Goal: Navigation & Orientation: Find specific page/section

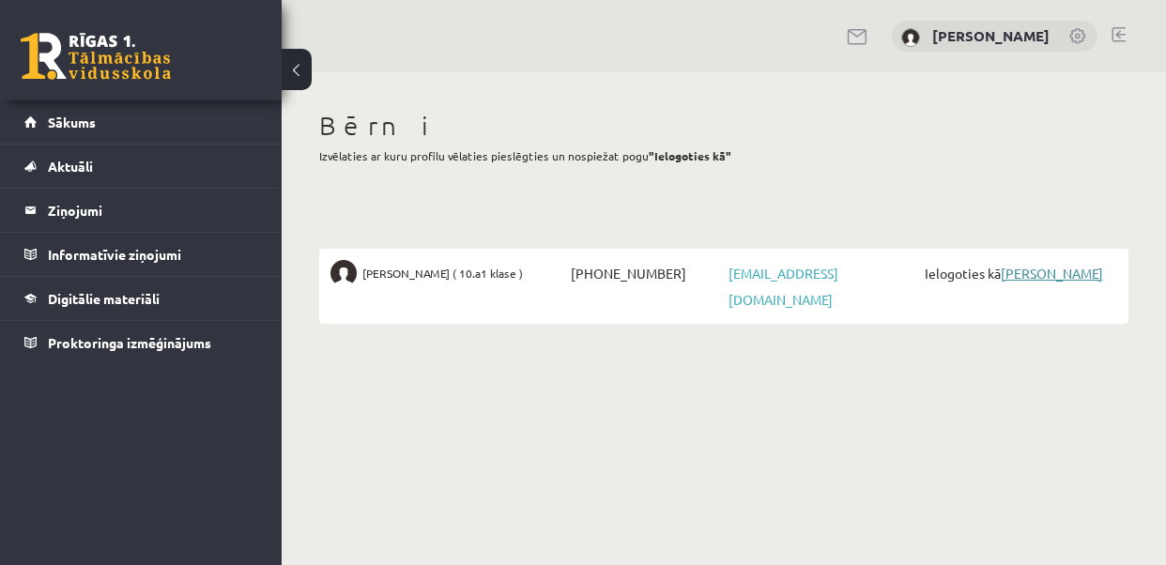
click at [1042, 269] on link "[PERSON_NAME]" at bounding box center [1051, 273] width 102 height 17
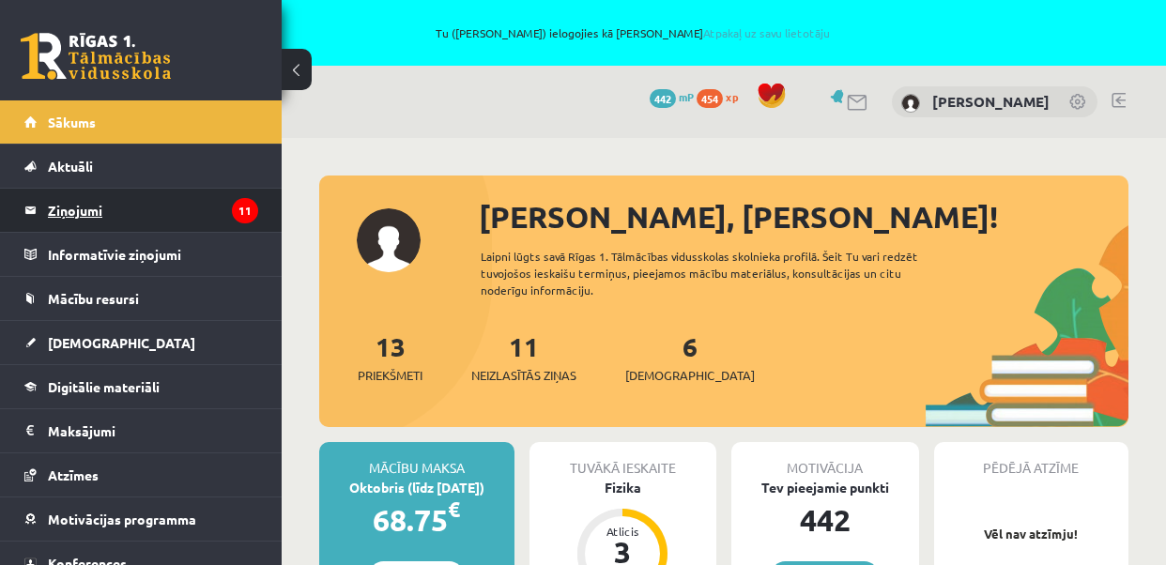
click at [173, 201] on legend "Ziņojumi 11" at bounding box center [153, 210] width 210 height 43
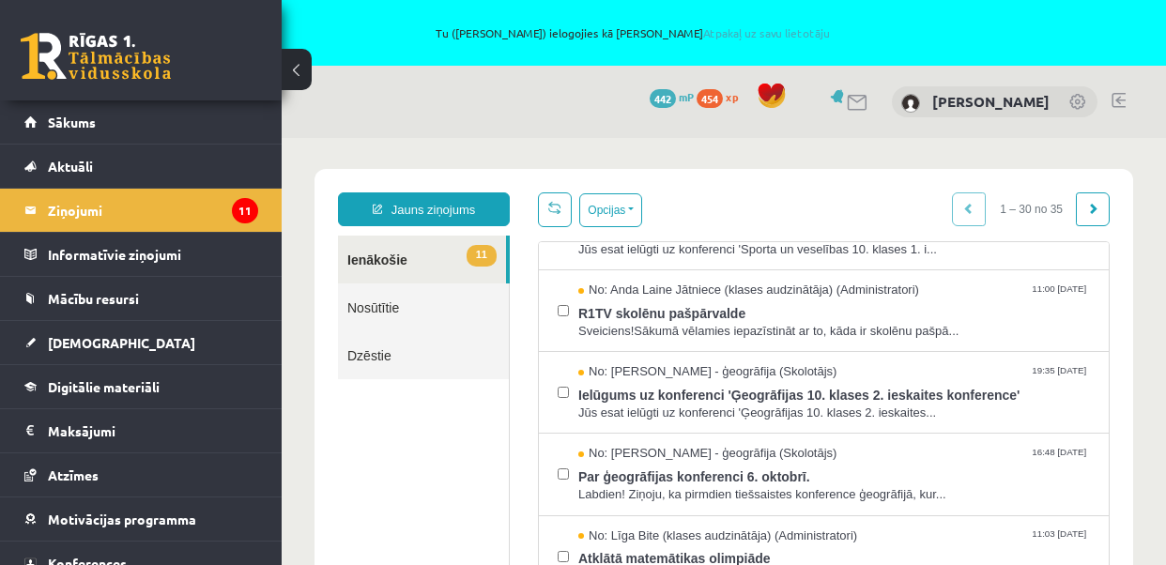
scroll to position [49, 0]
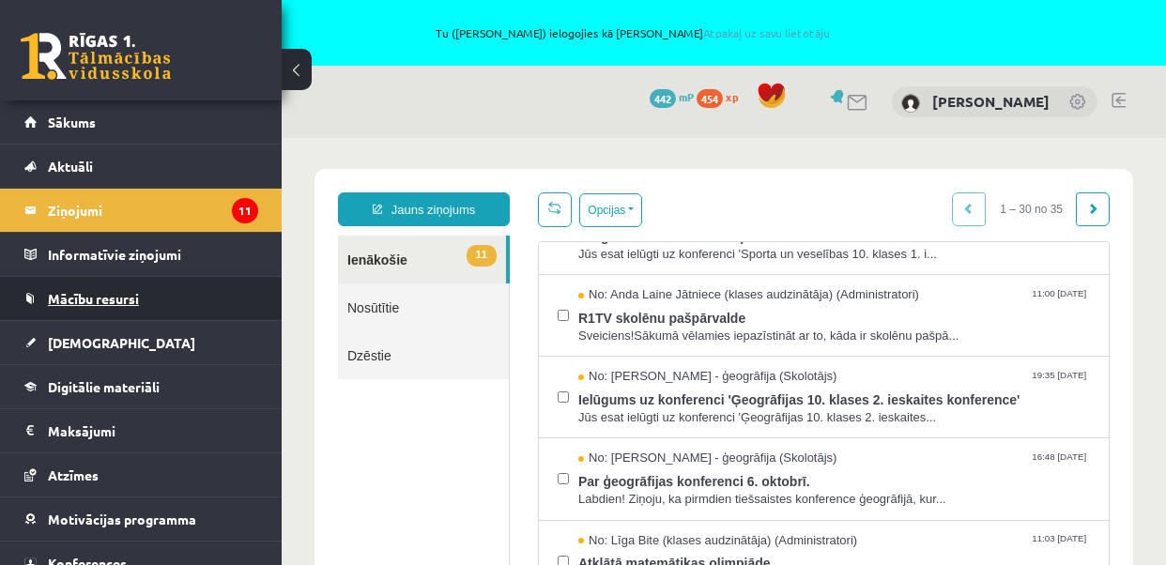
click at [104, 288] on link "Mācību resursi" at bounding box center [141, 298] width 234 height 43
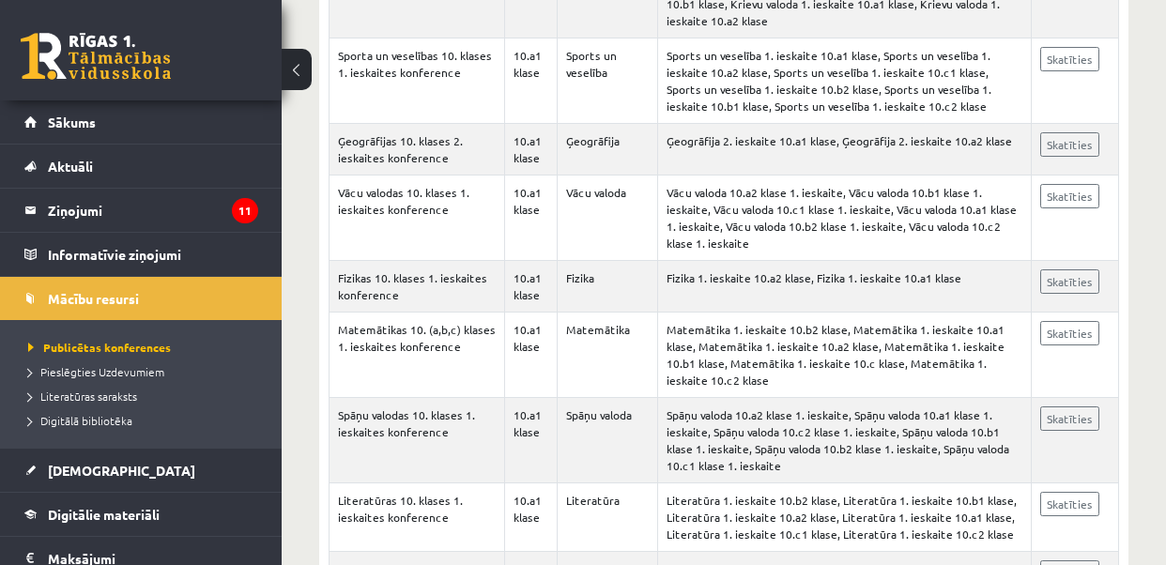
scroll to position [559, 0]
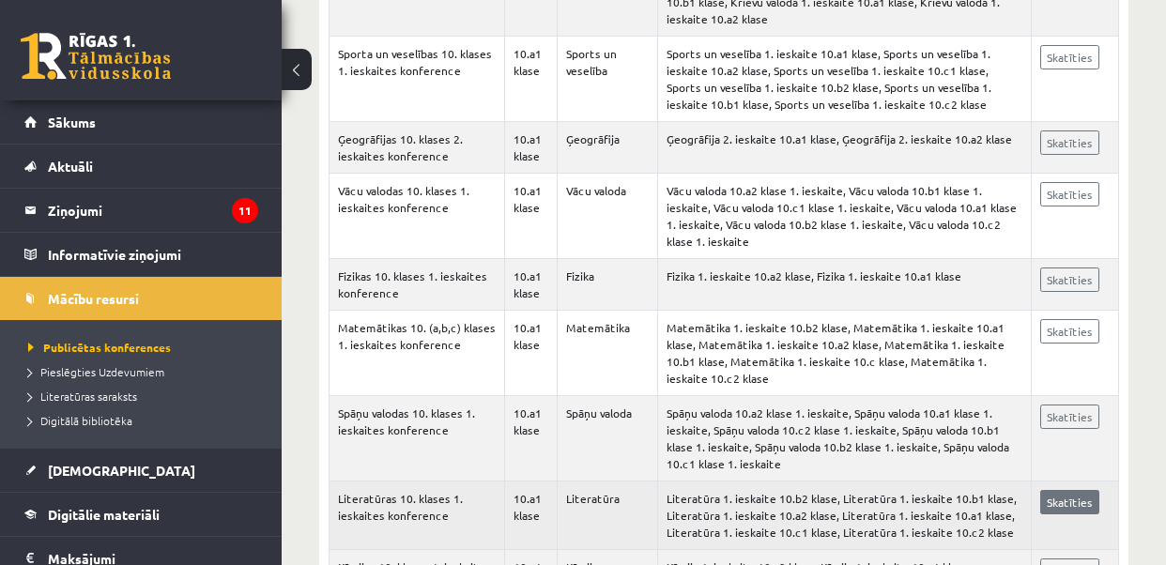
click at [1078, 490] on link "Skatīties" at bounding box center [1069, 502] width 59 height 24
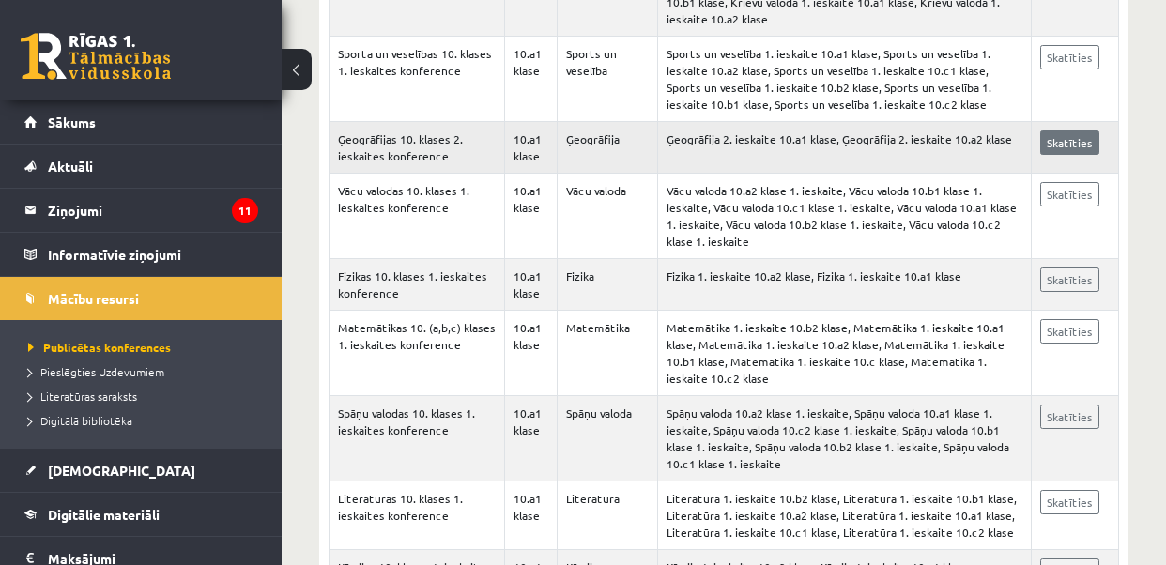
click at [1068, 130] on link "Skatīties" at bounding box center [1069, 142] width 59 height 24
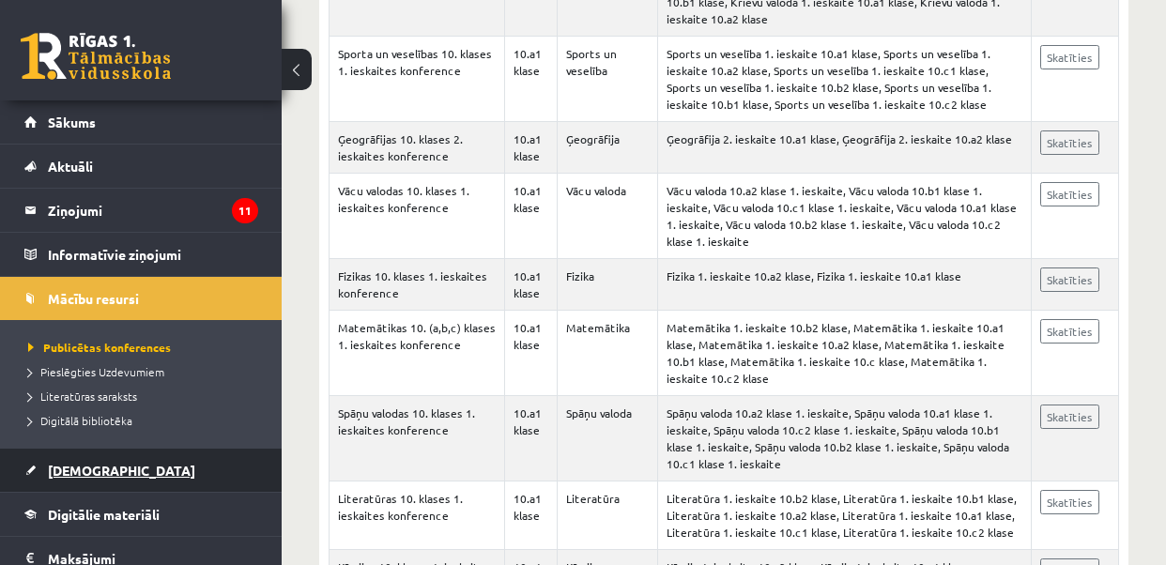
click at [78, 470] on span "Ieskaites" at bounding box center [121, 470] width 147 height 17
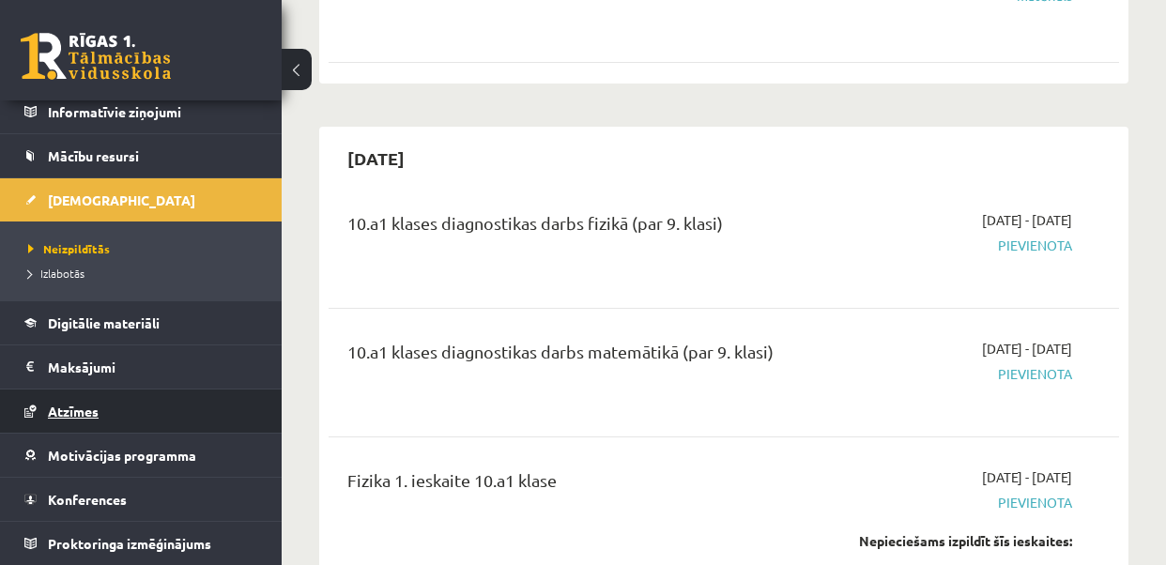
scroll to position [143, 0]
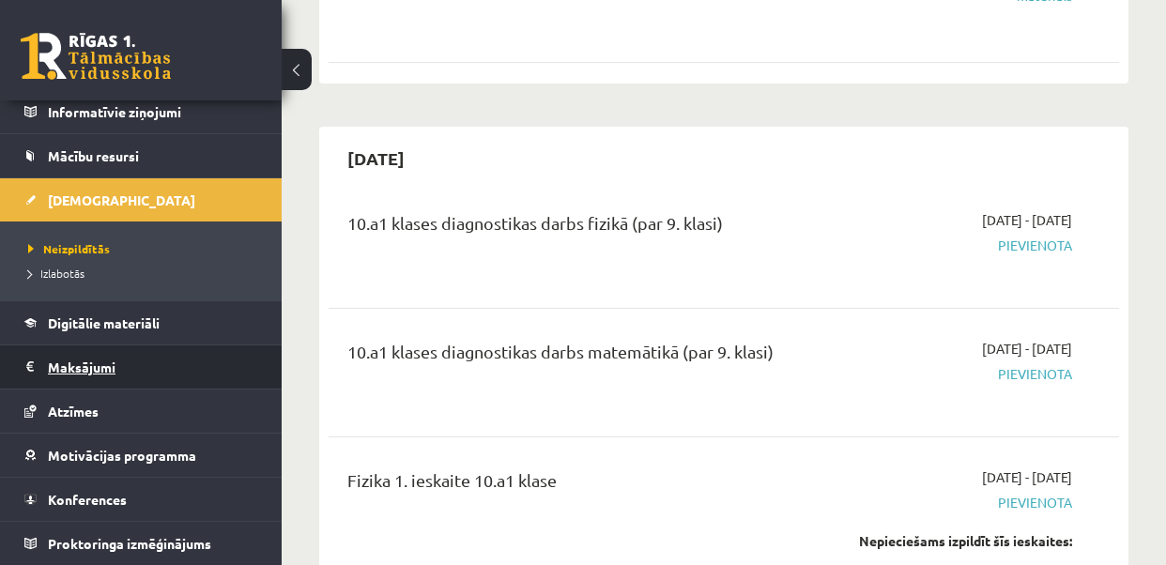
click at [85, 367] on legend "Maksājumi 0" at bounding box center [153, 366] width 210 height 43
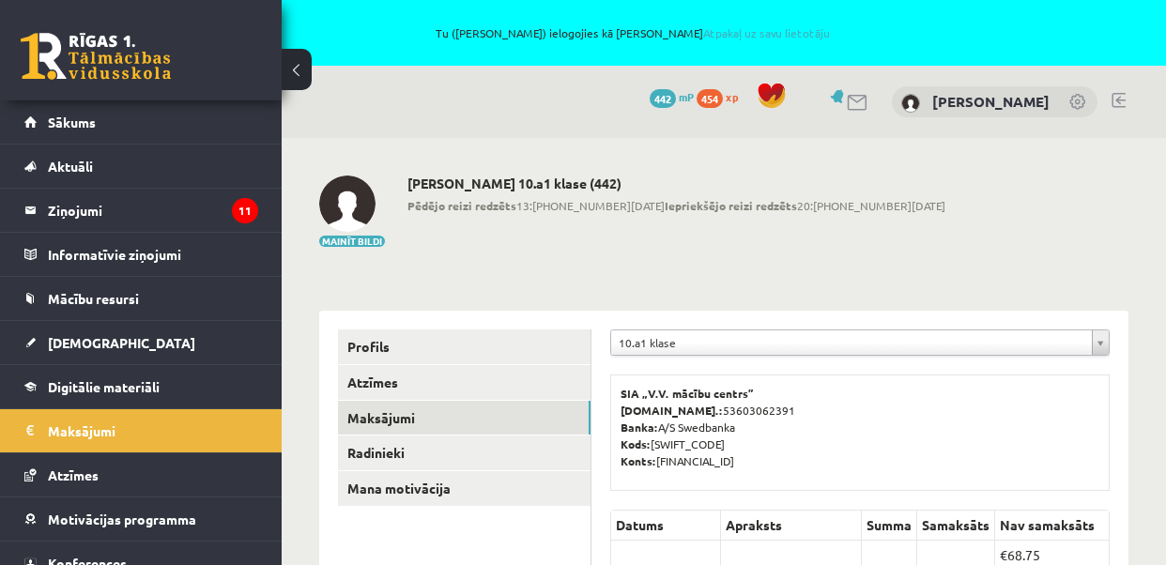
click at [300, 66] on button at bounding box center [297, 69] width 30 height 41
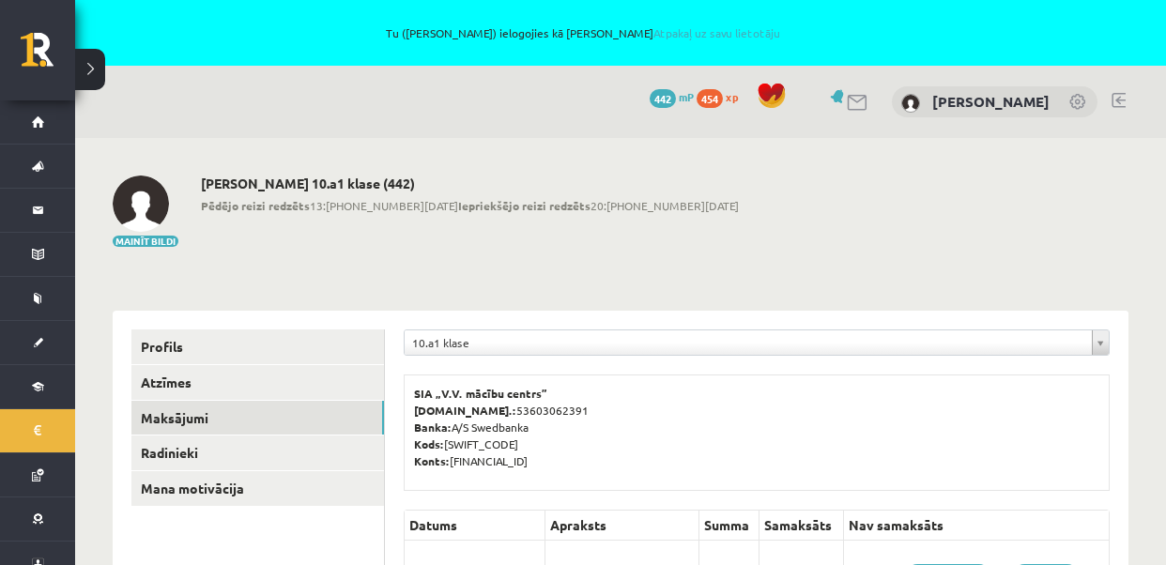
click at [89, 60] on button at bounding box center [90, 69] width 30 height 41
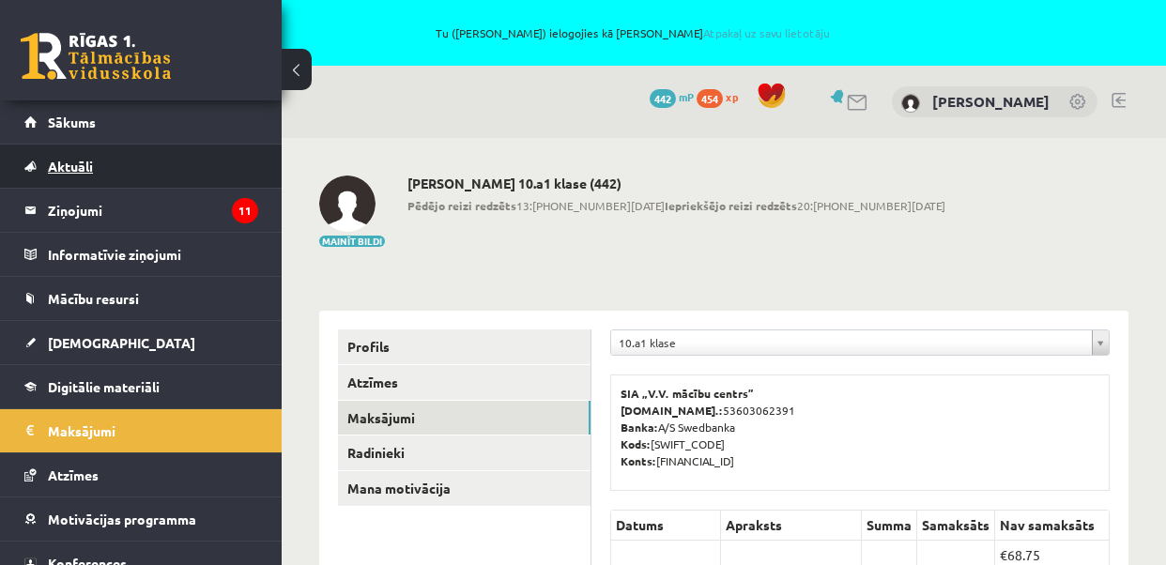
click at [53, 162] on span "Aktuāli" at bounding box center [70, 166] width 45 height 17
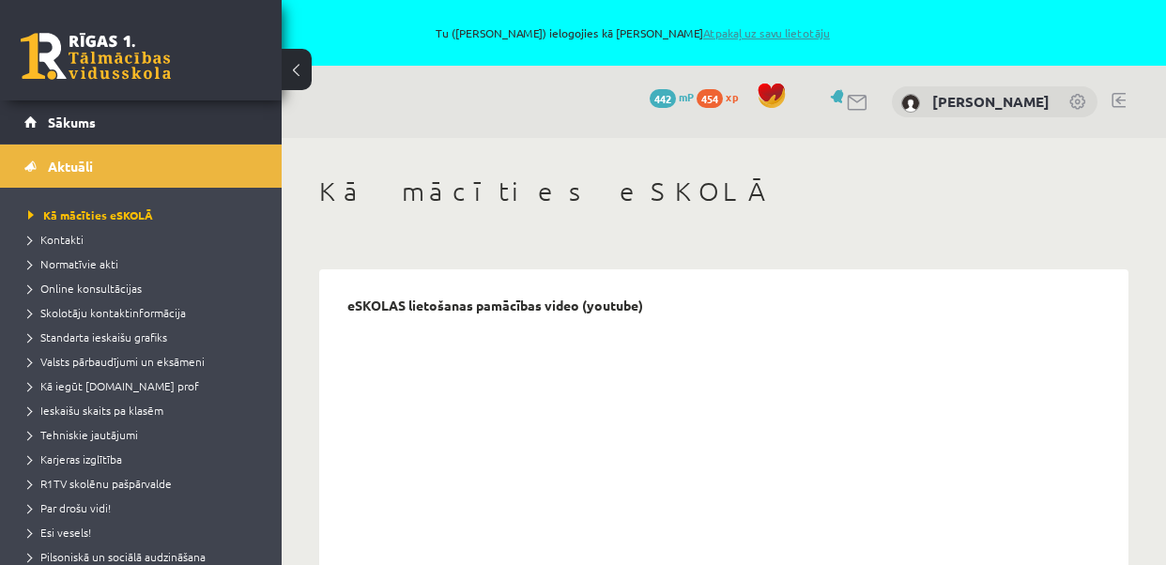
click at [798, 31] on link "Atpakaļ uz savu lietotāju" at bounding box center [766, 32] width 127 height 15
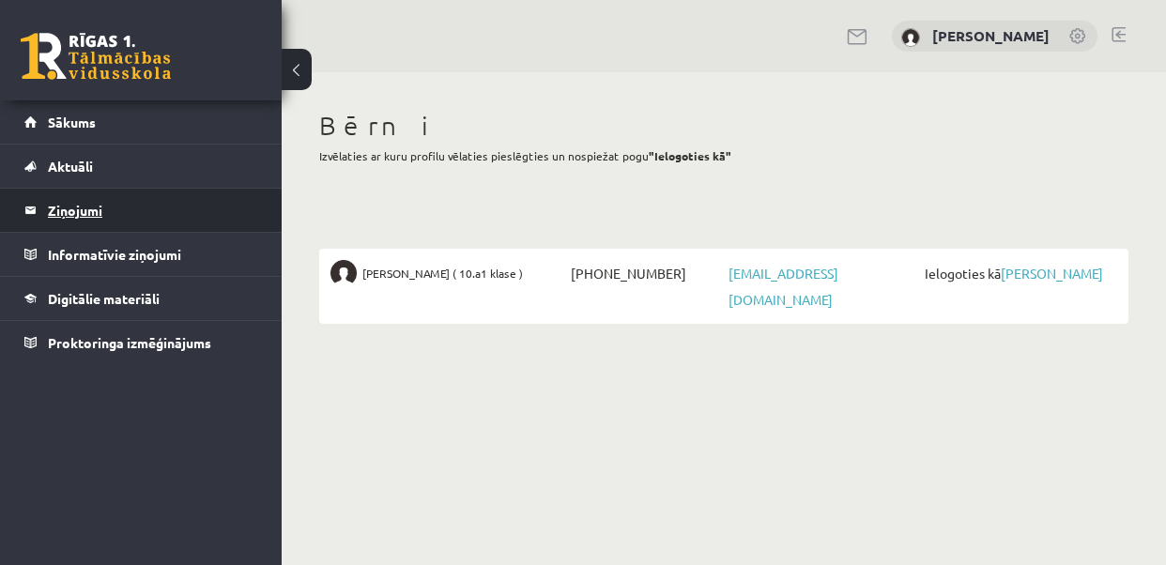
click at [90, 210] on legend "Ziņojumi 0" at bounding box center [153, 210] width 210 height 43
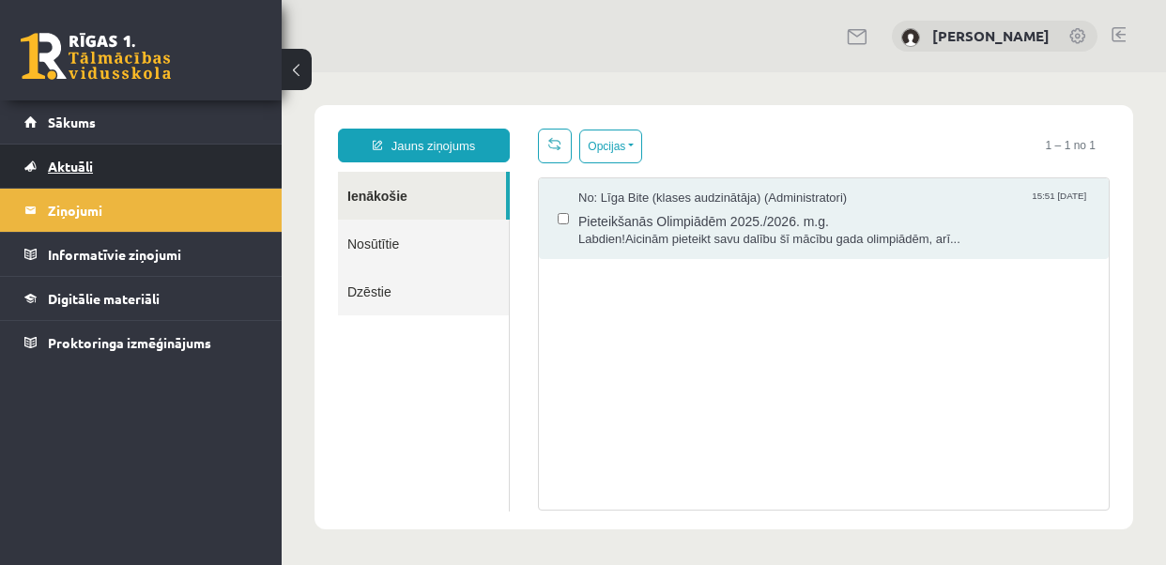
click at [83, 163] on span "Aktuāli" at bounding box center [70, 166] width 45 height 17
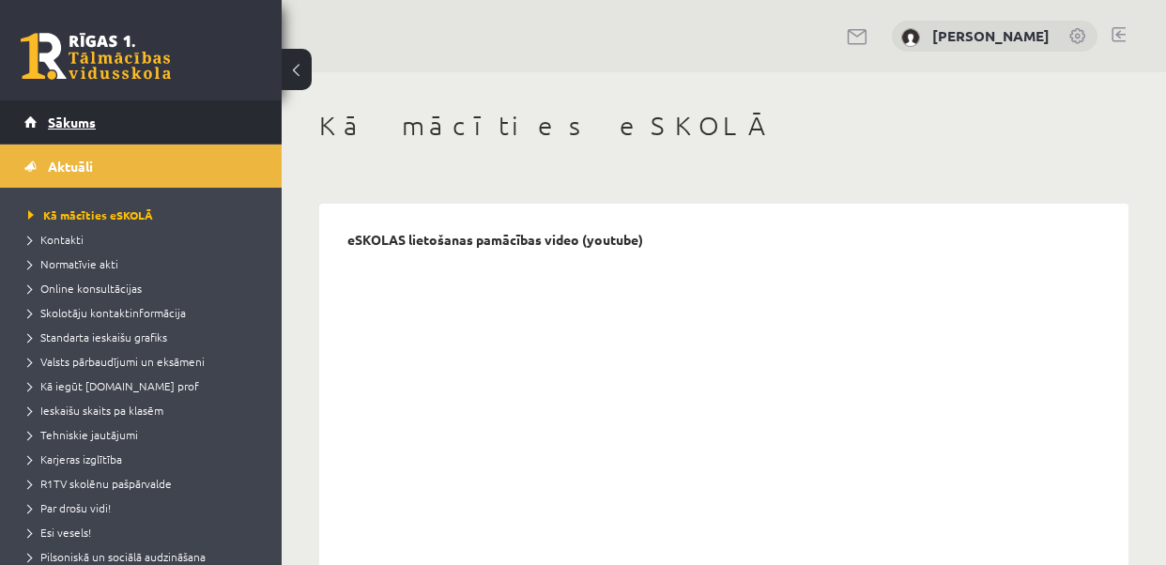
click at [73, 116] on span "Sākums" at bounding box center [72, 122] width 48 height 17
